Goal: Task Accomplishment & Management: Manage account settings

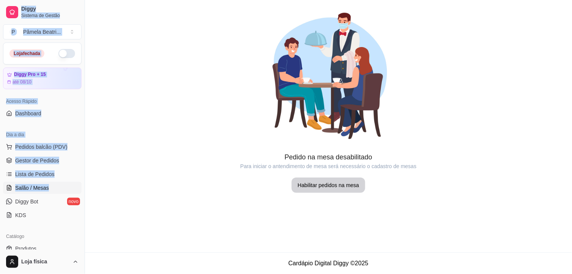
click at [341, 120] on img at bounding box center [329, 76] width 152 height 152
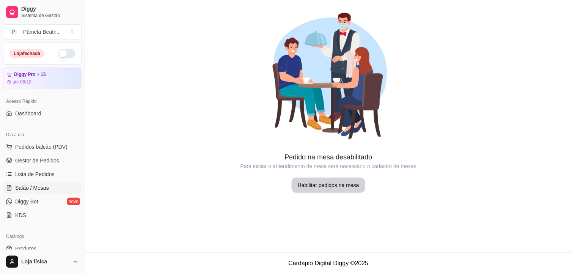
click at [172, 112] on div at bounding box center [328, 76] width 487 height 152
click at [35, 161] on span "Gestor de Pedidos" at bounding box center [37, 161] width 44 height 8
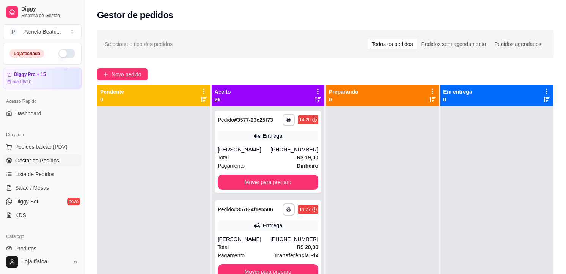
click at [317, 92] on icon at bounding box center [318, 91] width 7 height 7
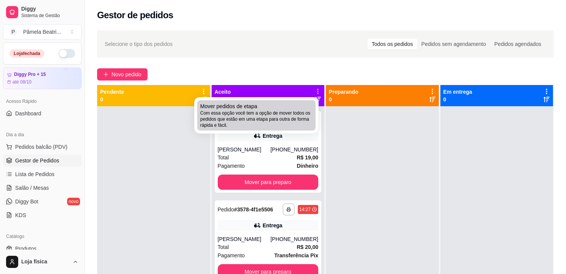
click at [306, 111] on span "Com essa opção você tem a opção de mover todos os pedidos que estão em uma etap…" at bounding box center [256, 119] width 112 height 18
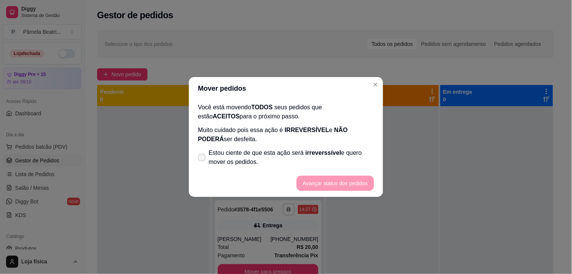
click at [199, 154] on span at bounding box center [202, 158] width 8 height 8
click at [199, 159] on input "Estou ciente de que esta ação será irreverssível e quero mover os pedidos." at bounding box center [200, 161] width 5 height 5
checkbox input "true"
click at [323, 180] on button "Avançar status dos pedidos" at bounding box center [335, 183] width 75 height 15
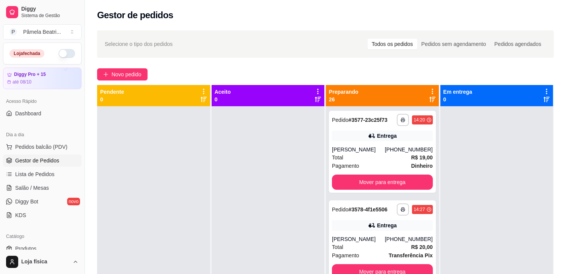
click at [429, 88] on icon at bounding box center [432, 91] width 7 height 7
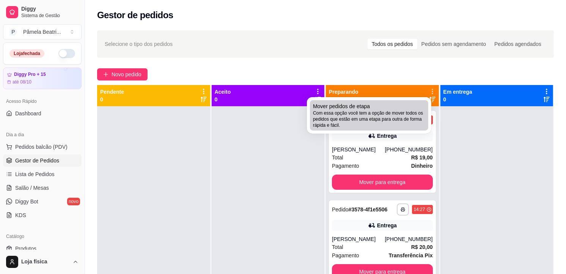
click at [396, 123] on span "Com essa opção você tem a opção de mover todos os pedidos que estão em uma etap…" at bounding box center [369, 119] width 112 height 18
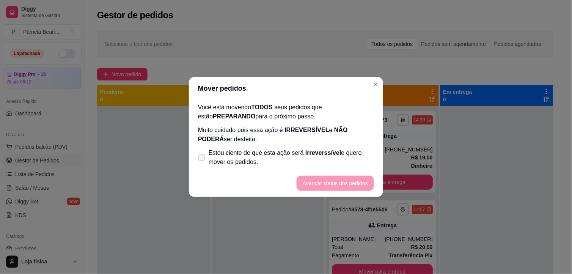
click at [202, 156] on icon at bounding box center [202, 157] width 6 height 4
click at [202, 159] on input "Estou ciente de que esta ação será irreverssível e quero mover os pedidos." at bounding box center [200, 161] width 5 height 5
checkbox input "true"
click at [331, 176] on button "Avançar status dos pedidos" at bounding box center [335, 183] width 77 height 15
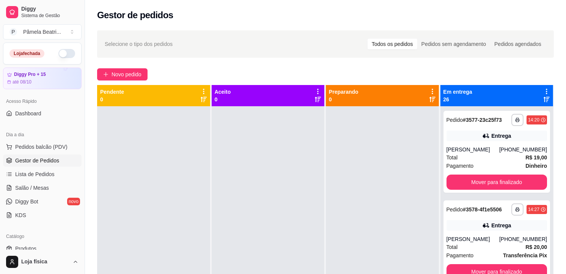
click at [546, 91] on icon at bounding box center [547, 91] width 2 height 5
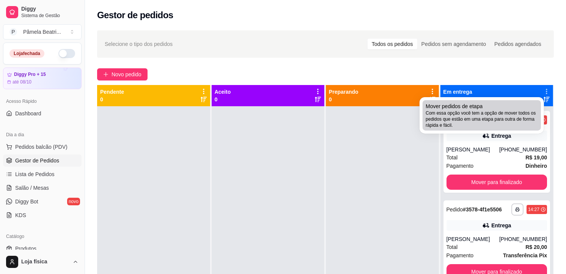
click at [517, 126] on span "Com essa opção você tem a opção de mover todos os pedidos que estão em uma etap…" at bounding box center [482, 119] width 112 height 18
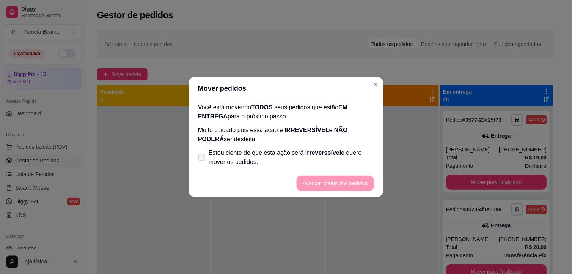
click at [199, 158] on icon at bounding box center [202, 157] width 6 height 4
click at [199, 159] on input "Estou ciente de que esta ação será irreverssível e quero mover os pedidos." at bounding box center [200, 161] width 5 height 5
checkbox input "true"
click at [322, 183] on button "Avançar status dos pedidos" at bounding box center [335, 183] width 75 height 15
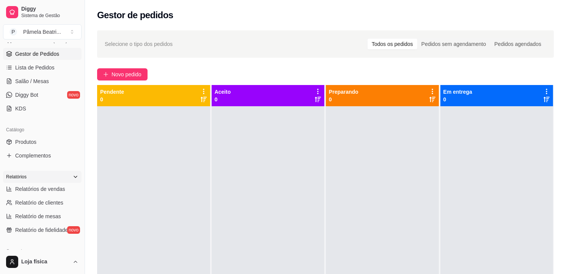
scroll to position [126, 0]
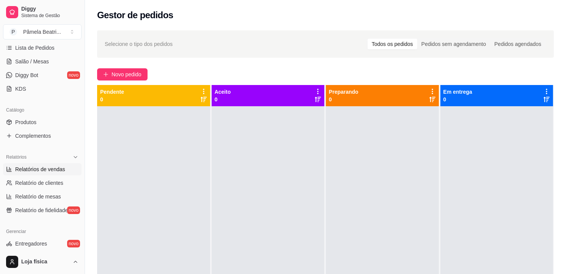
click at [38, 170] on span "Relatórios de vendas" at bounding box center [40, 170] width 50 height 8
select select "ALL"
select select "0"
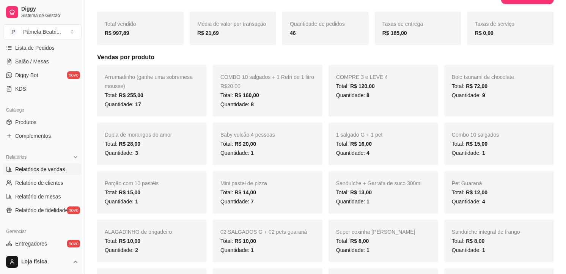
scroll to position [84, 0]
